Goal: Information Seeking & Learning: Learn about a topic

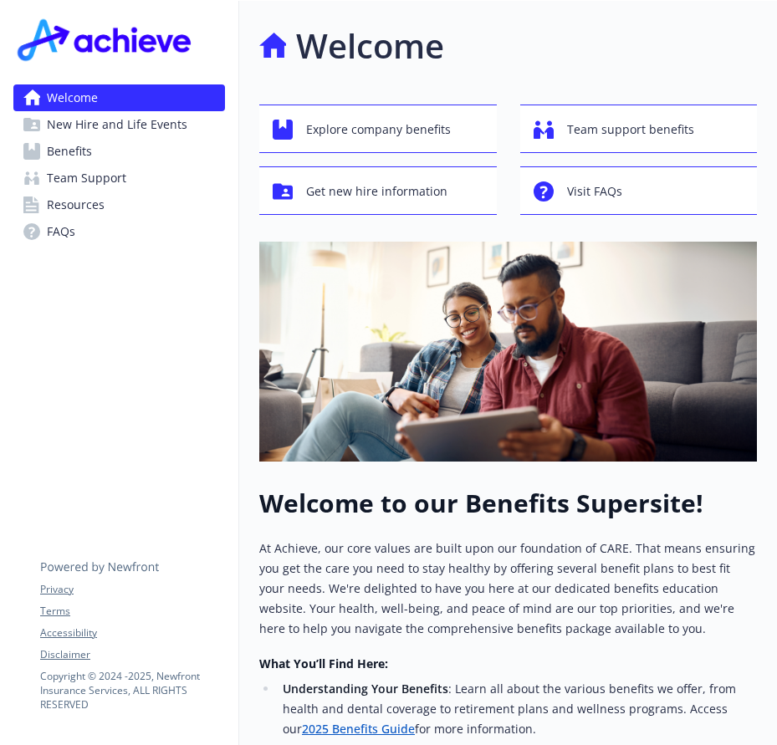
click at [81, 155] on span "Benefits" at bounding box center [69, 151] width 45 height 27
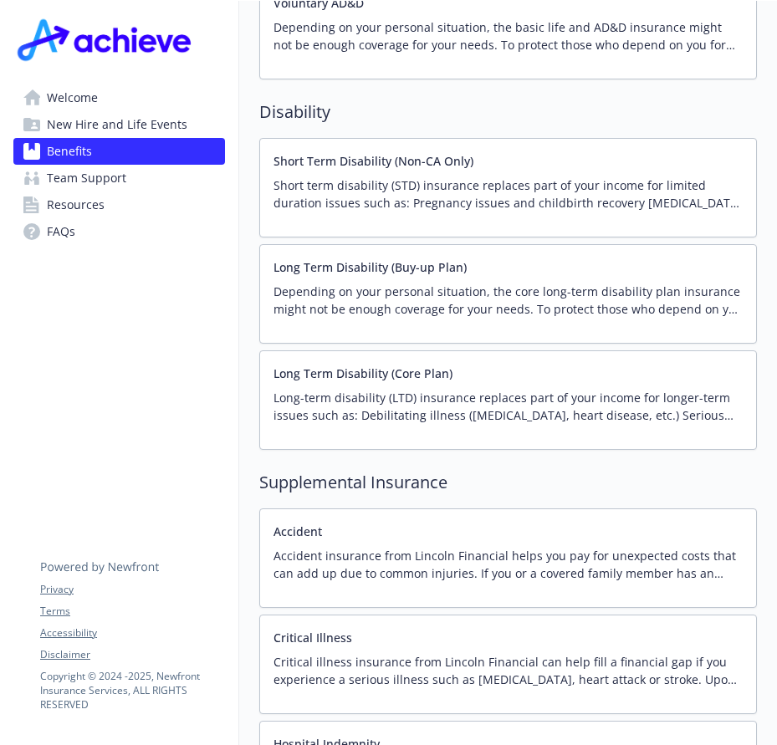
scroll to position [1403, 0]
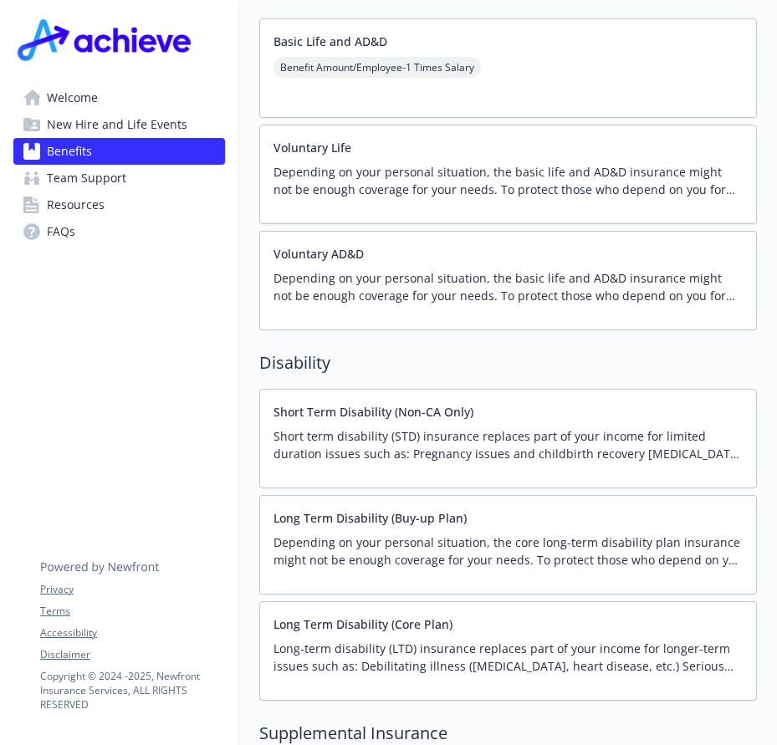
click at [92, 129] on span "New Hire and Life Events" at bounding box center [117, 124] width 140 height 27
